Goal: Task Accomplishment & Management: Complete application form

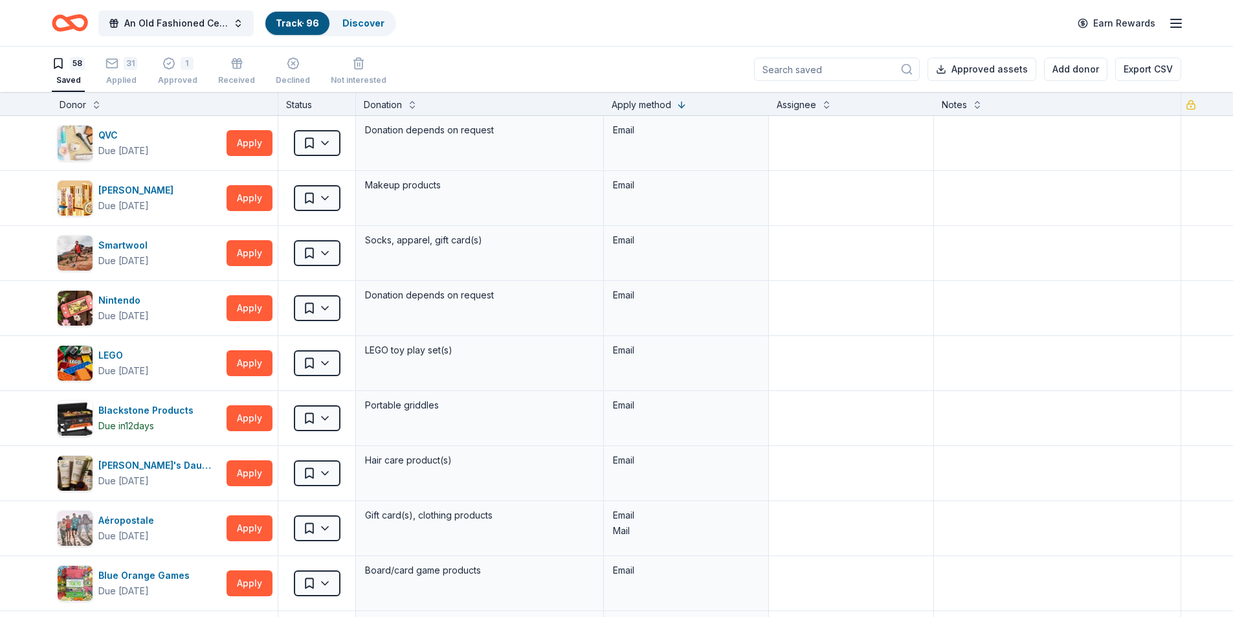
scroll to position [1165, 0]
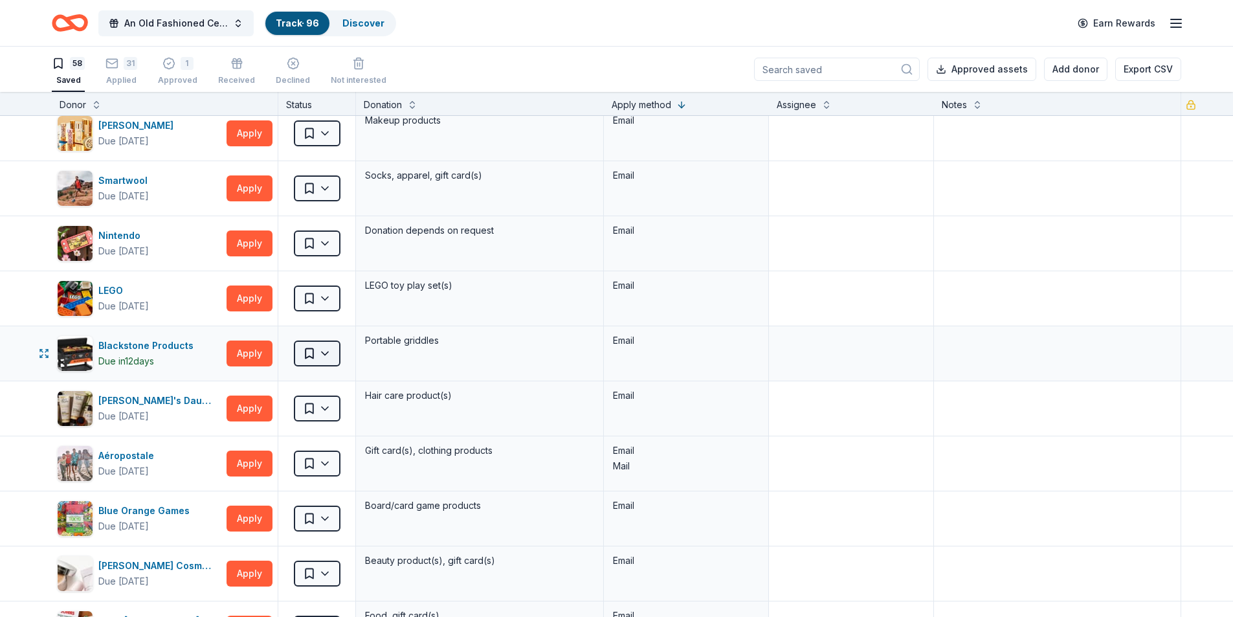
click at [322, 354] on html "An Old Fashioned Celtic Christmas Track · 96 Discover Earn Rewards 58 Saved 31 …" at bounding box center [616, 308] width 1233 height 617
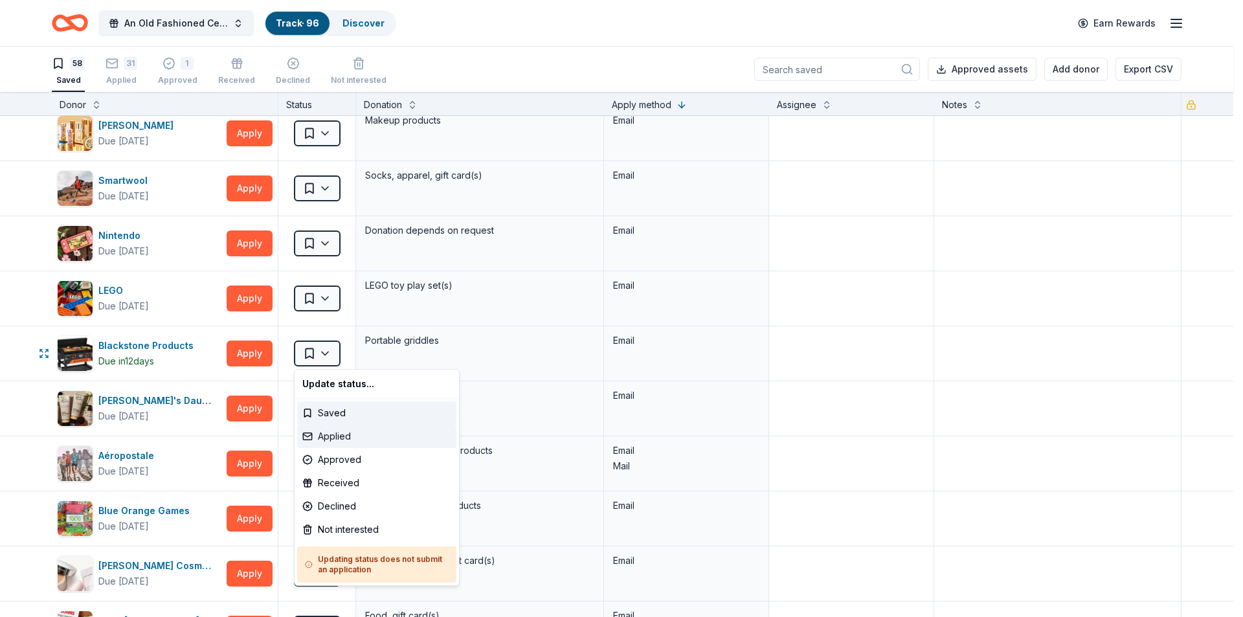
click at [333, 437] on div "Applied" at bounding box center [376, 436] width 159 height 23
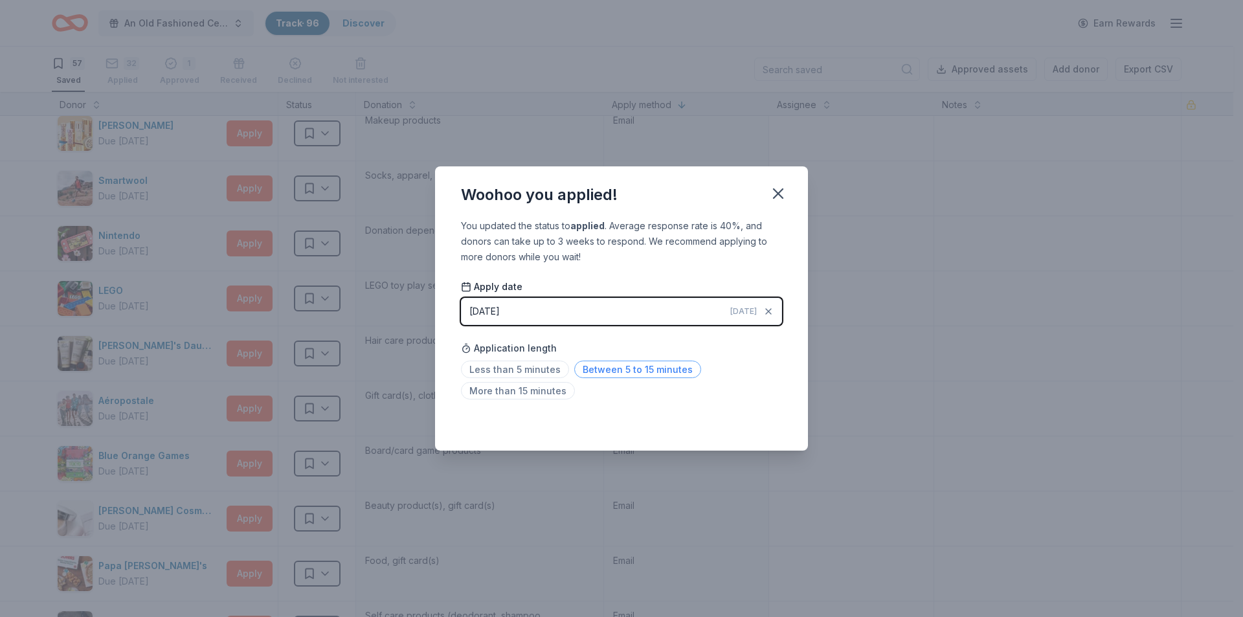
click at [622, 370] on span "Between 5 to 15 minutes" at bounding box center [637, 368] width 127 height 17
click at [774, 193] on icon "button" at bounding box center [778, 193] width 18 height 18
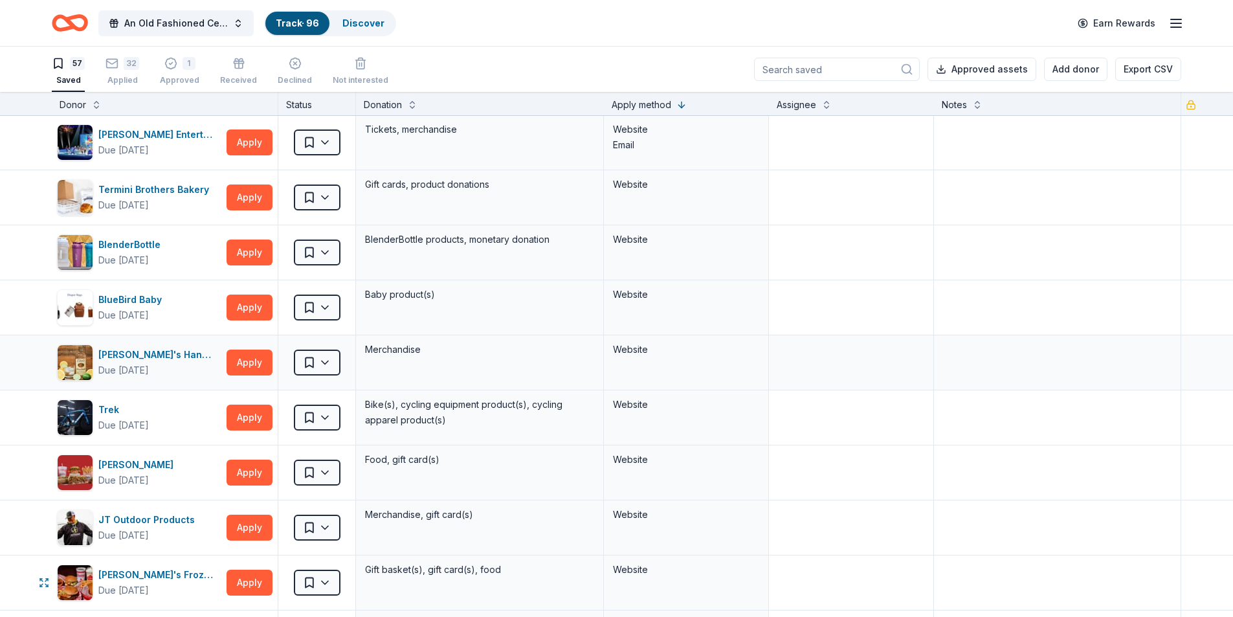
scroll to position [0, 0]
click at [251, 250] on button "Apply" at bounding box center [249, 253] width 46 height 26
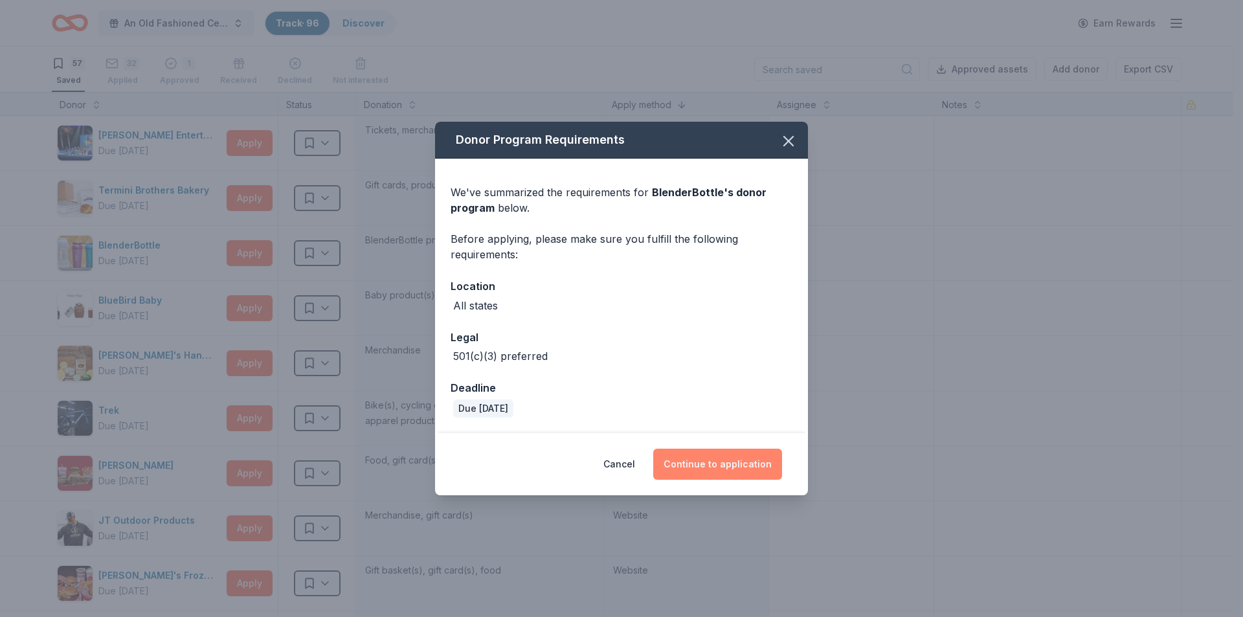
click at [695, 465] on button "Continue to application" at bounding box center [717, 463] width 129 height 31
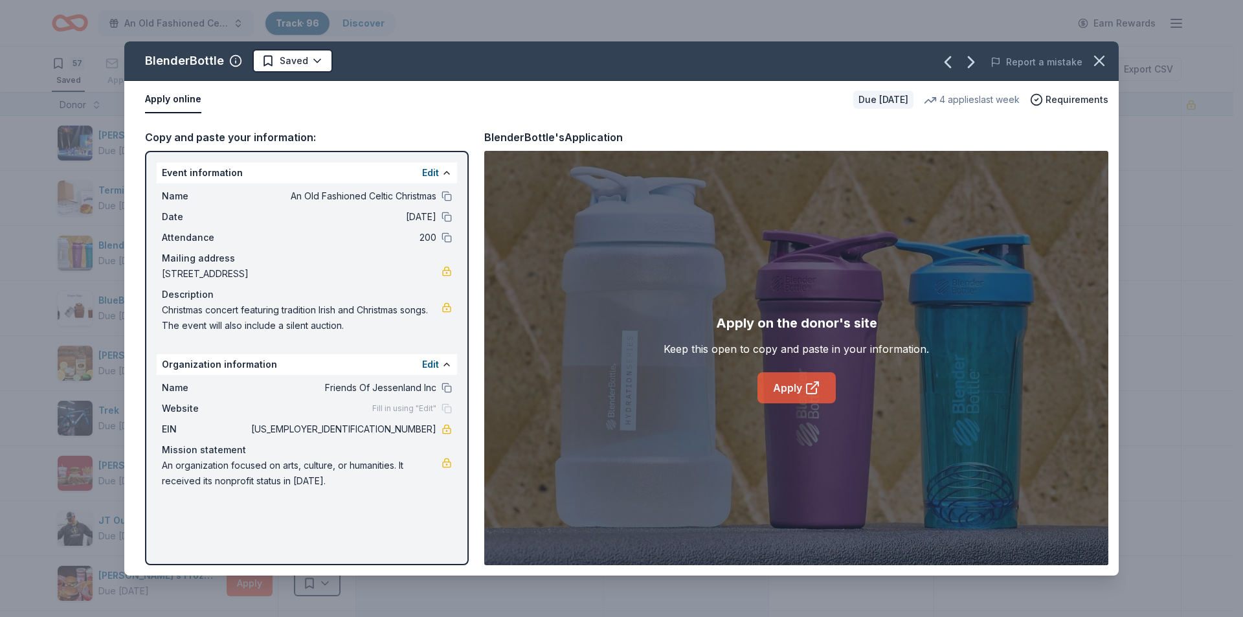
click at [775, 386] on link "Apply" at bounding box center [796, 387] width 78 height 31
click at [306, 63] on html "An Old Fashioned Celtic Christmas Track · 96 Discover Earn Rewards 57 Saved 32 …" at bounding box center [621, 308] width 1243 height 617
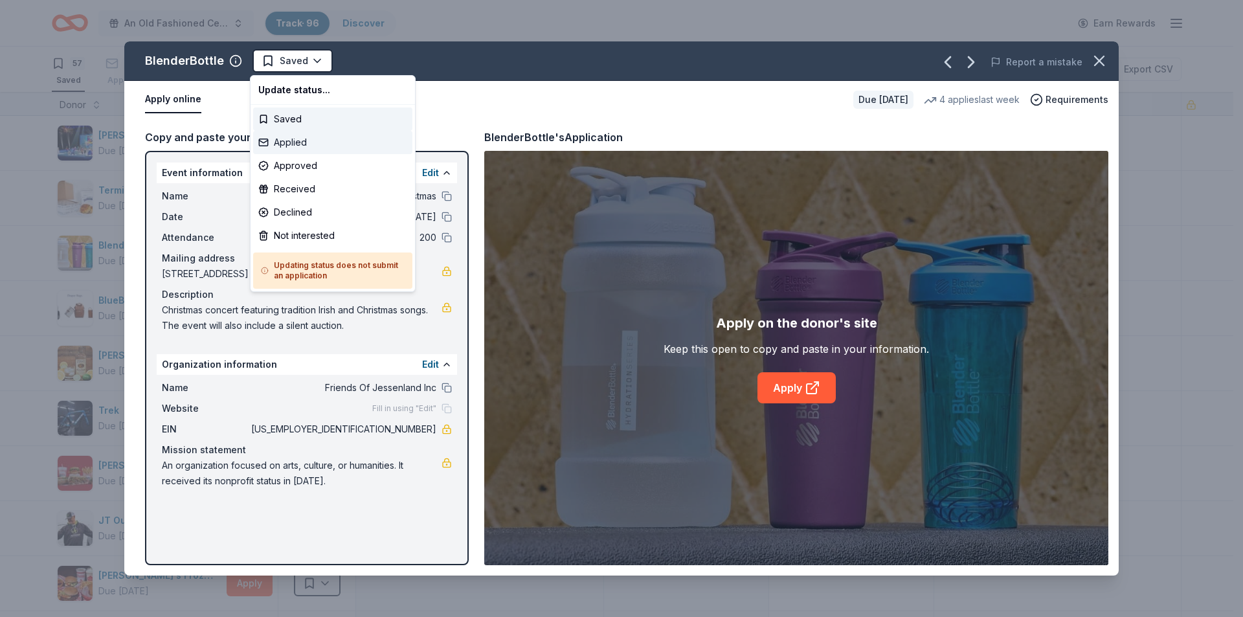
click at [300, 141] on div "Applied" at bounding box center [332, 142] width 159 height 23
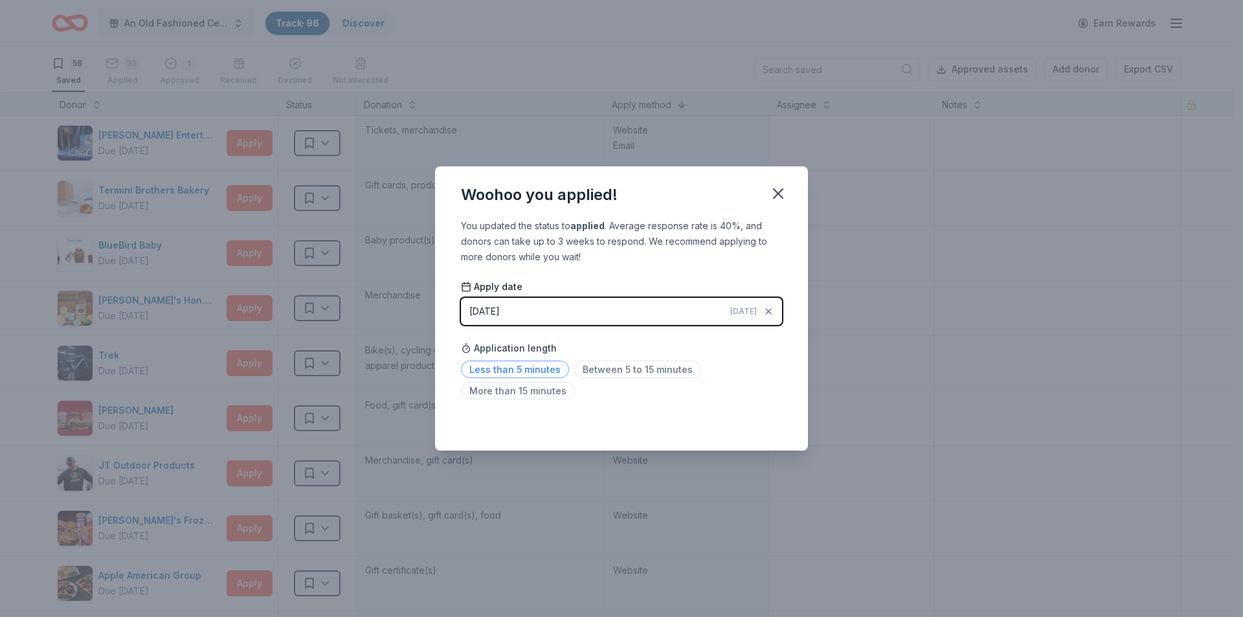
click at [520, 368] on span "Less than 5 minutes" at bounding box center [515, 368] width 108 height 17
click at [777, 192] on icon "button" at bounding box center [777, 193] width 9 height 9
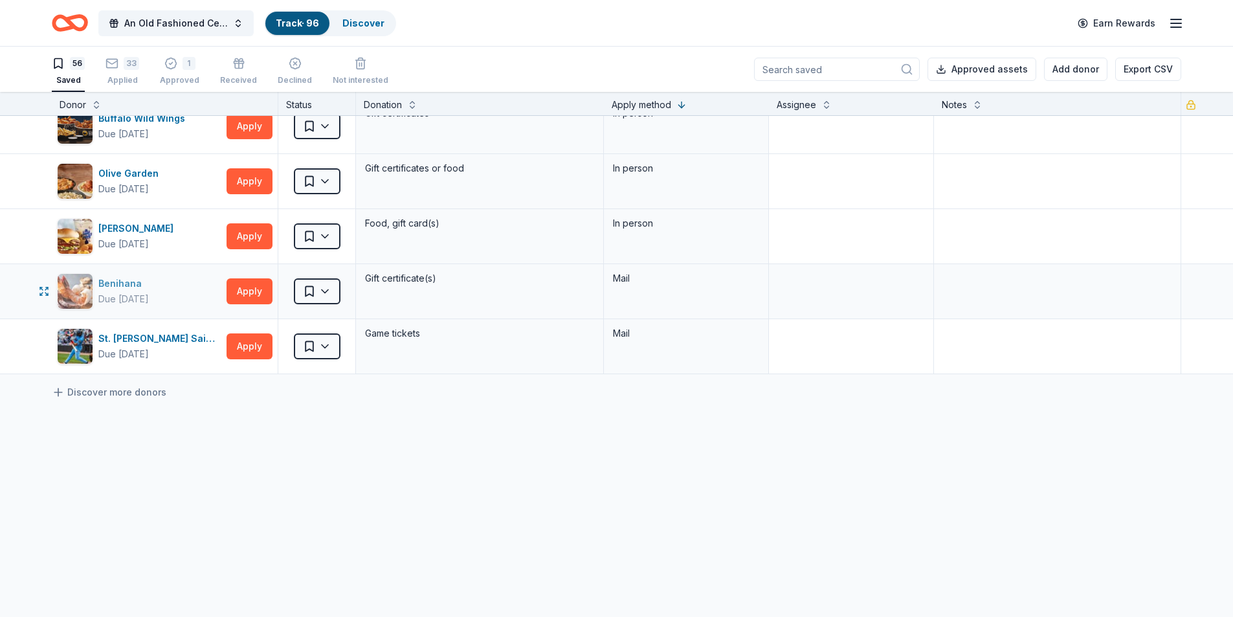
scroll to position [1, 0]
